Goal: Find specific page/section

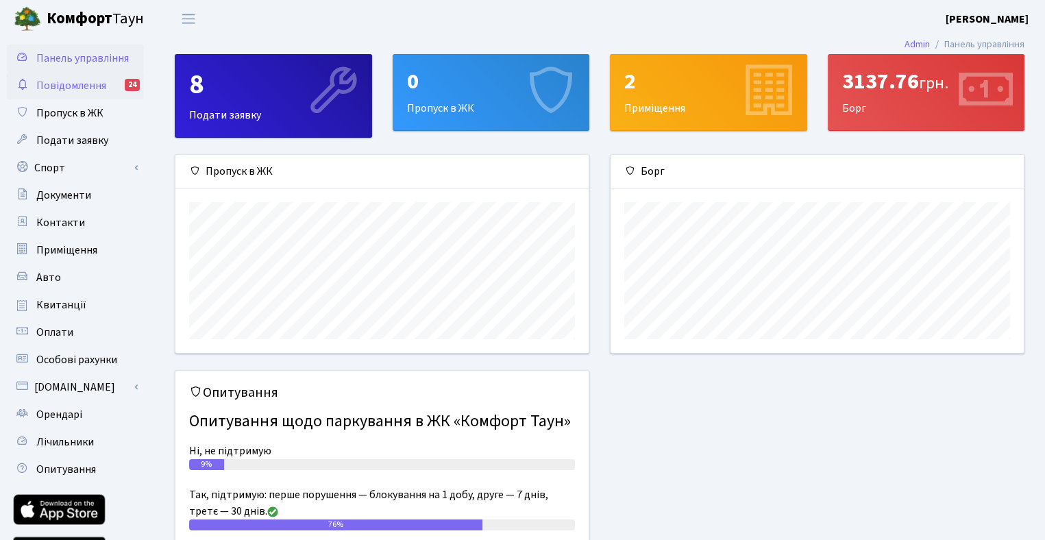
click at [71, 84] on span "Повідомлення" at bounding box center [71, 85] width 70 height 15
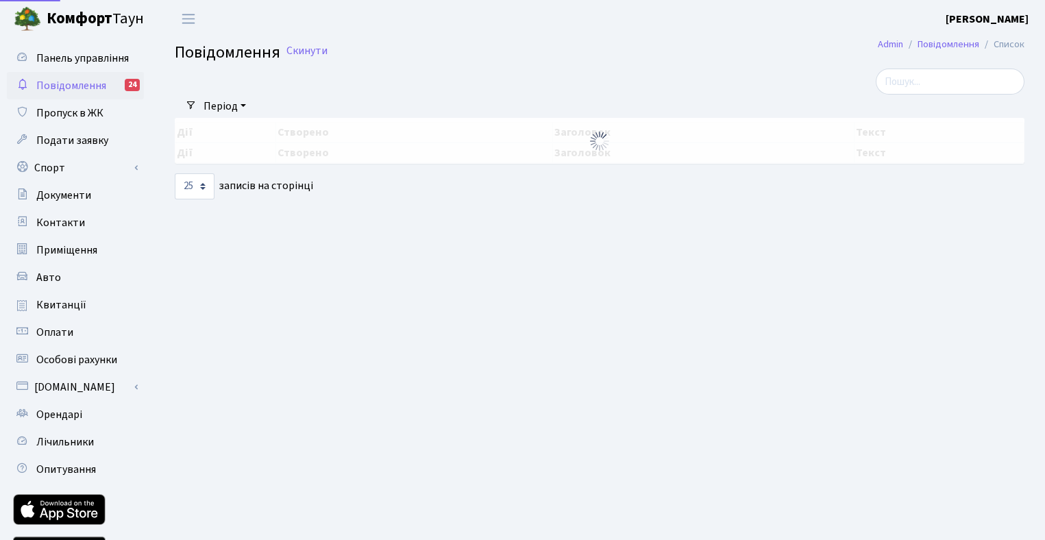
select select "25"
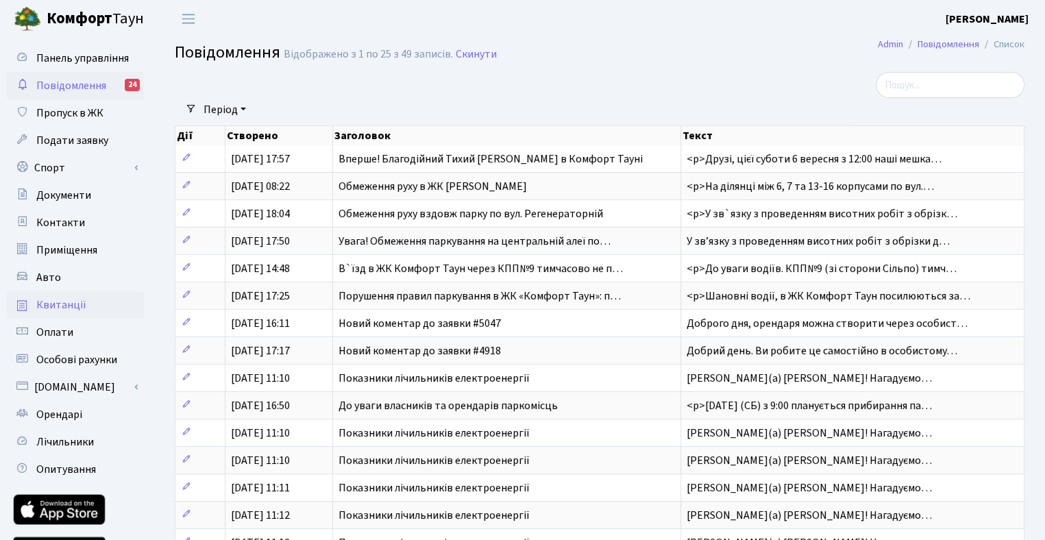
click at [49, 304] on span "Квитанції" at bounding box center [61, 304] width 50 height 15
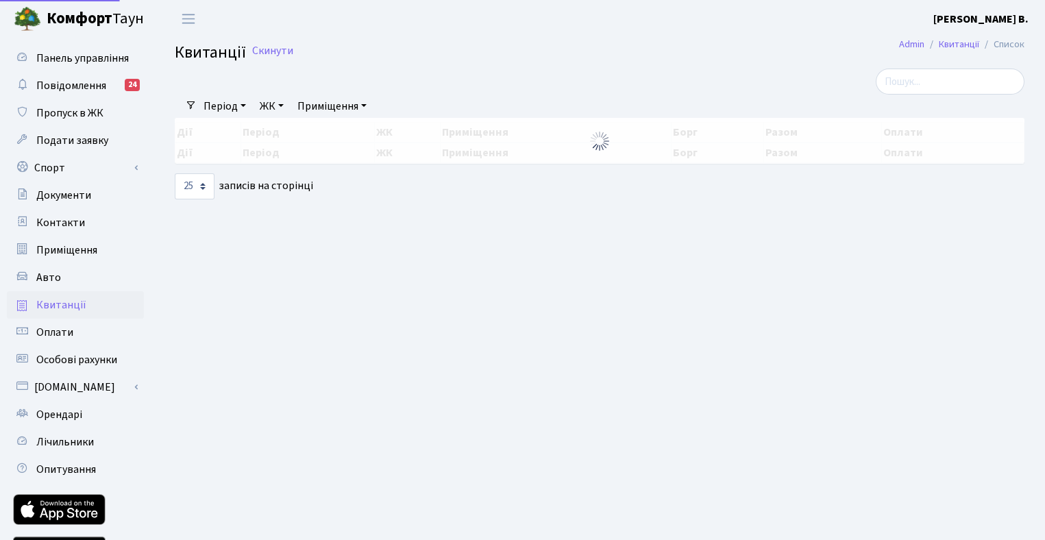
select select "25"
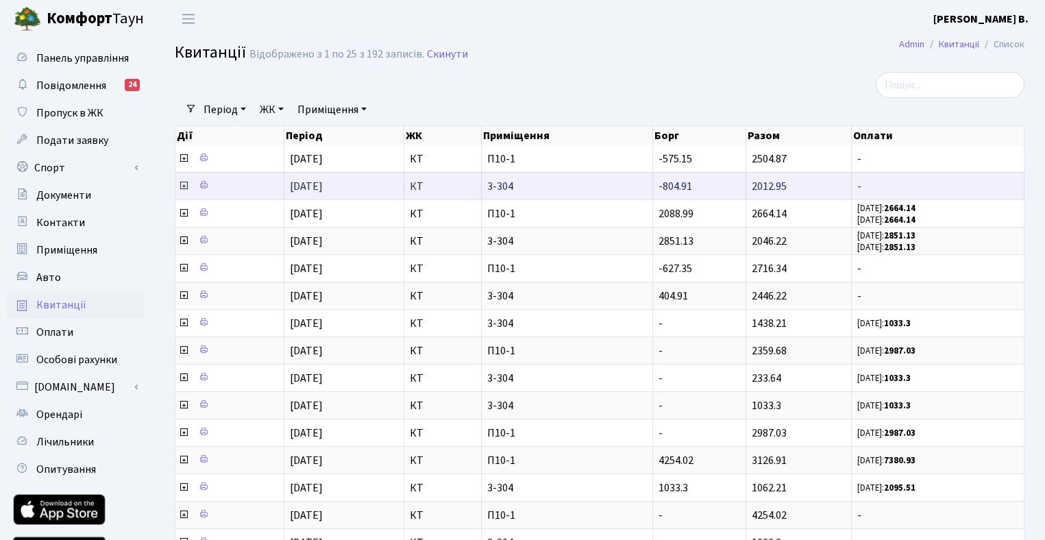
click at [181, 184] on icon at bounding box center [183, 185] width 11 height 11
